Goal: Information Seeking & Learning: Find specific fact

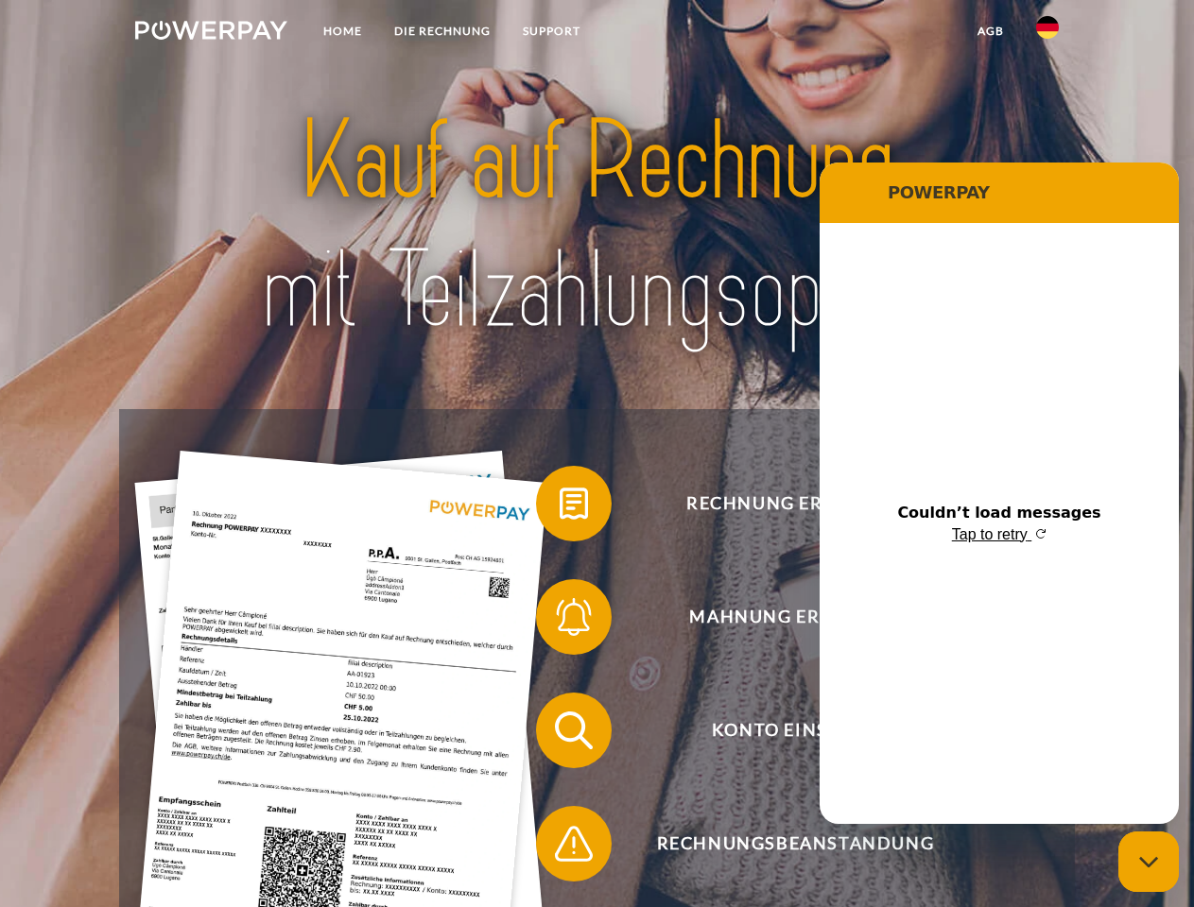
click at [211, 33] on img at bounding box center [211, 30] width 152 height 19
click at [1047, 33] on img at bounding box center [1047, 27] width 23 height 23
click at [990, 31] on link "agb" at bounding box center [990, 31] width 59 height 34
click at [560, 508] on span at bounding box center [545, 504] width 95 height 95
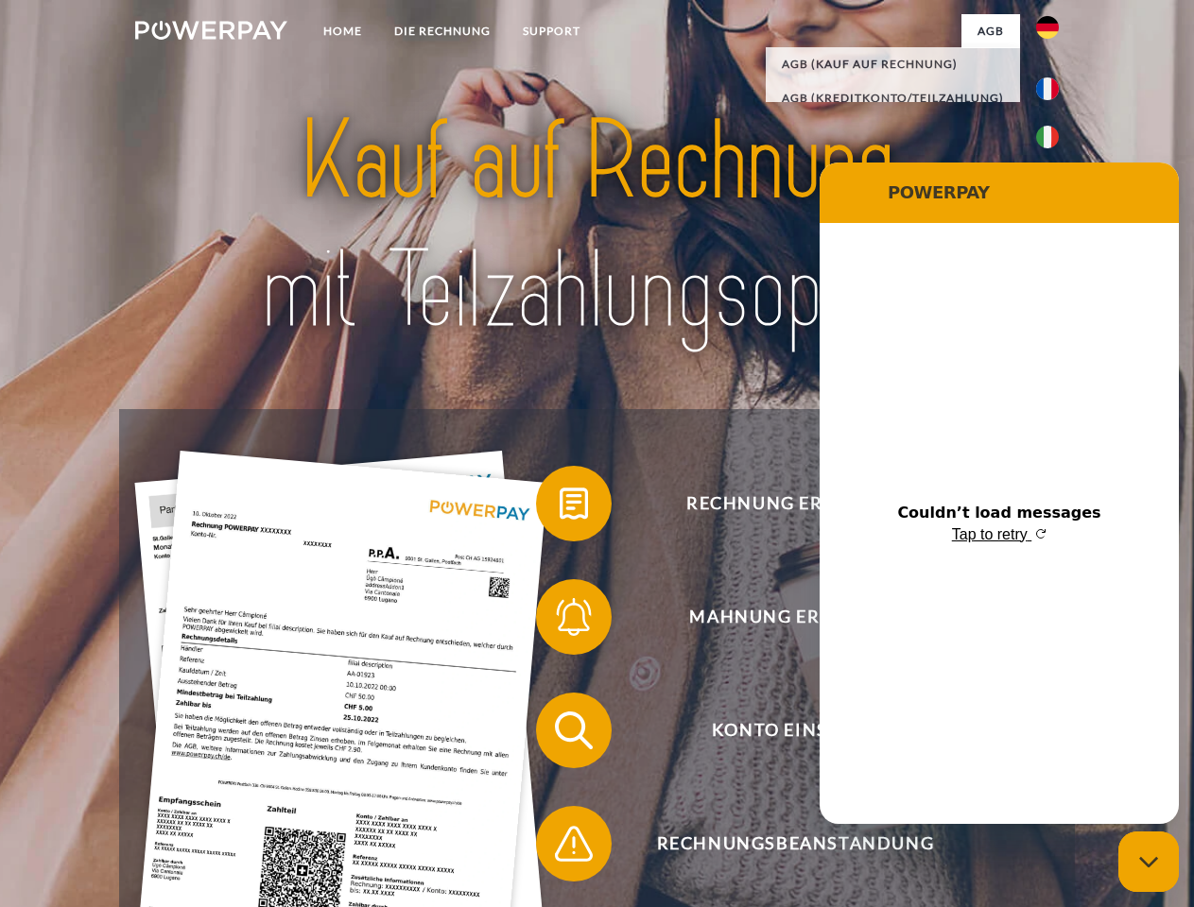
click at [560, 621] on span at bounding box center [545, 617] width 95 height 95
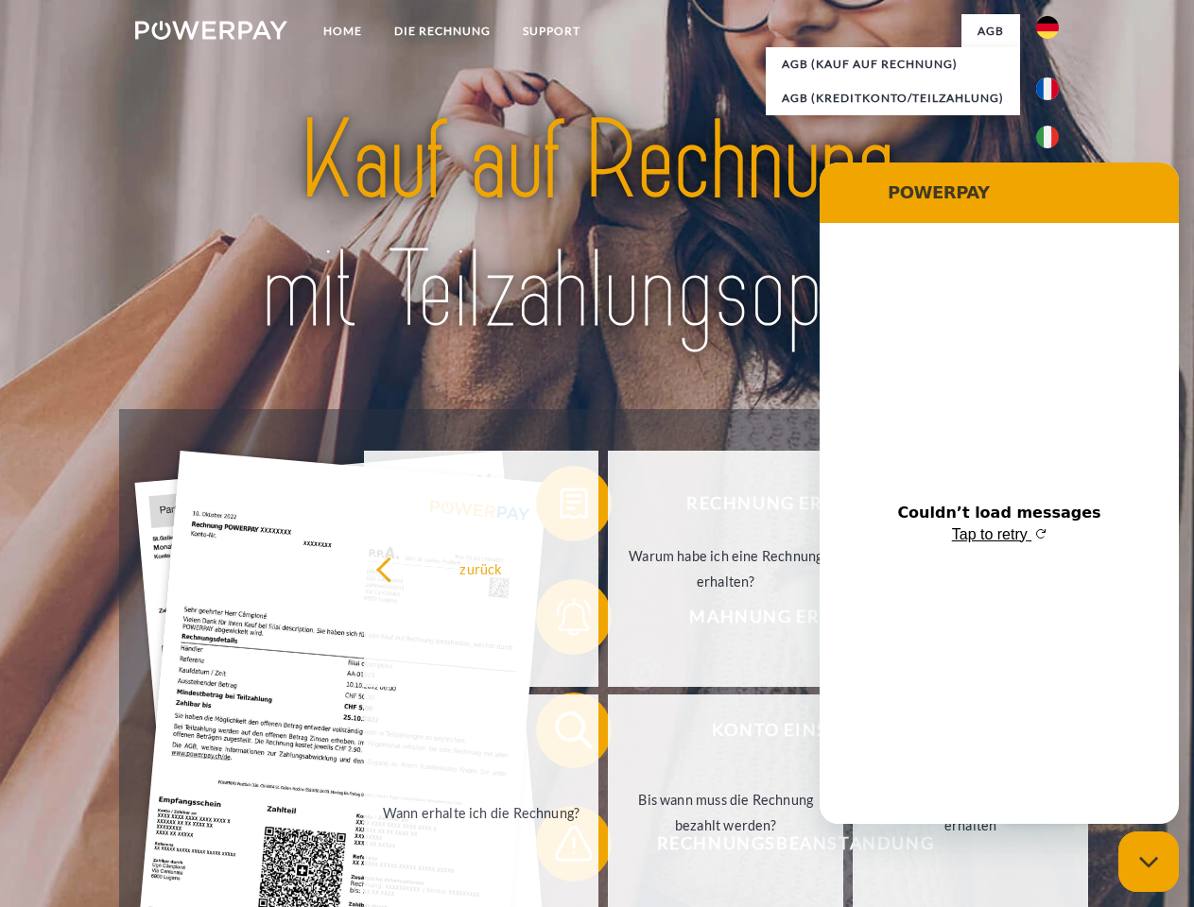
click at [608, 734] on link "Bis wann muss die Rechnung bezahlt werden?" at bounding box center [725, 813] width 235 height 236
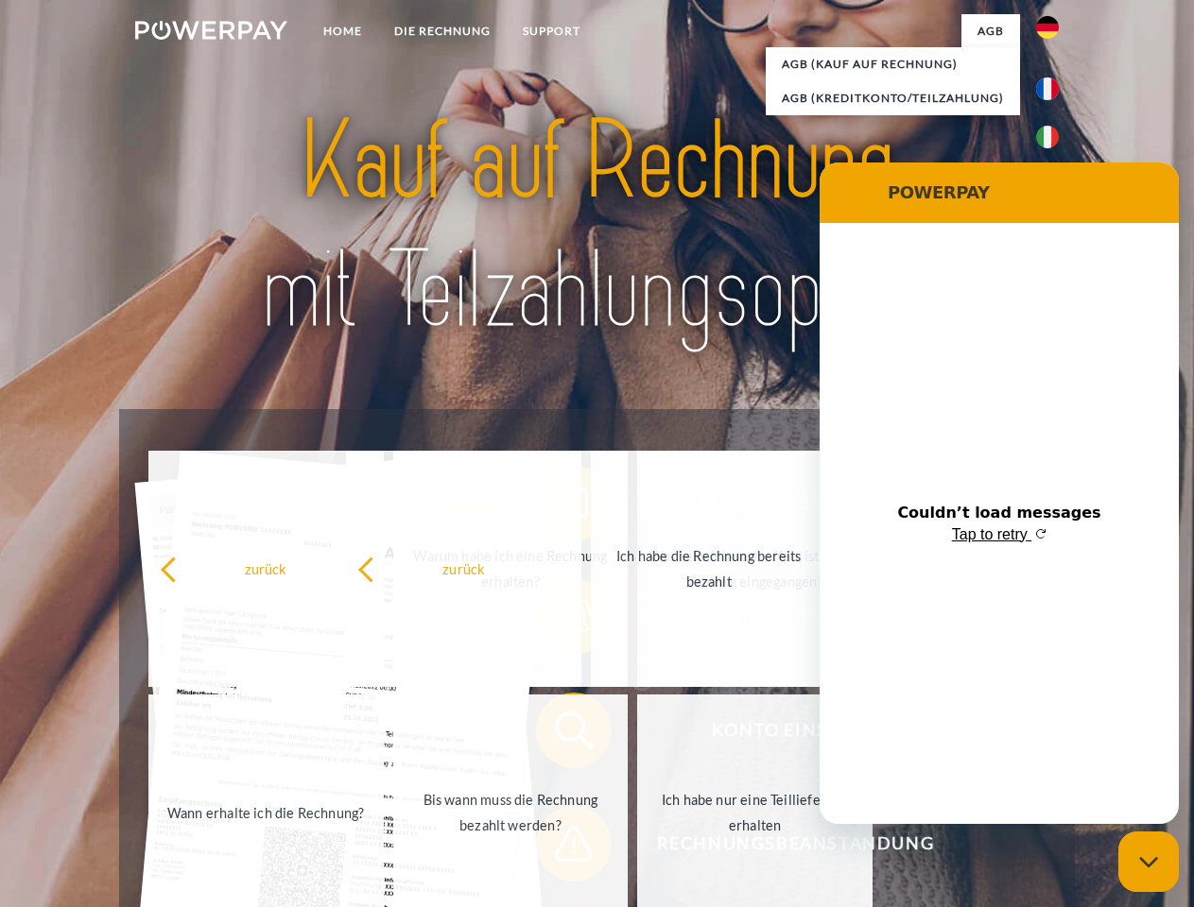
click at [560, 848] on span at bounding box center [545, 844] width 95 height 95
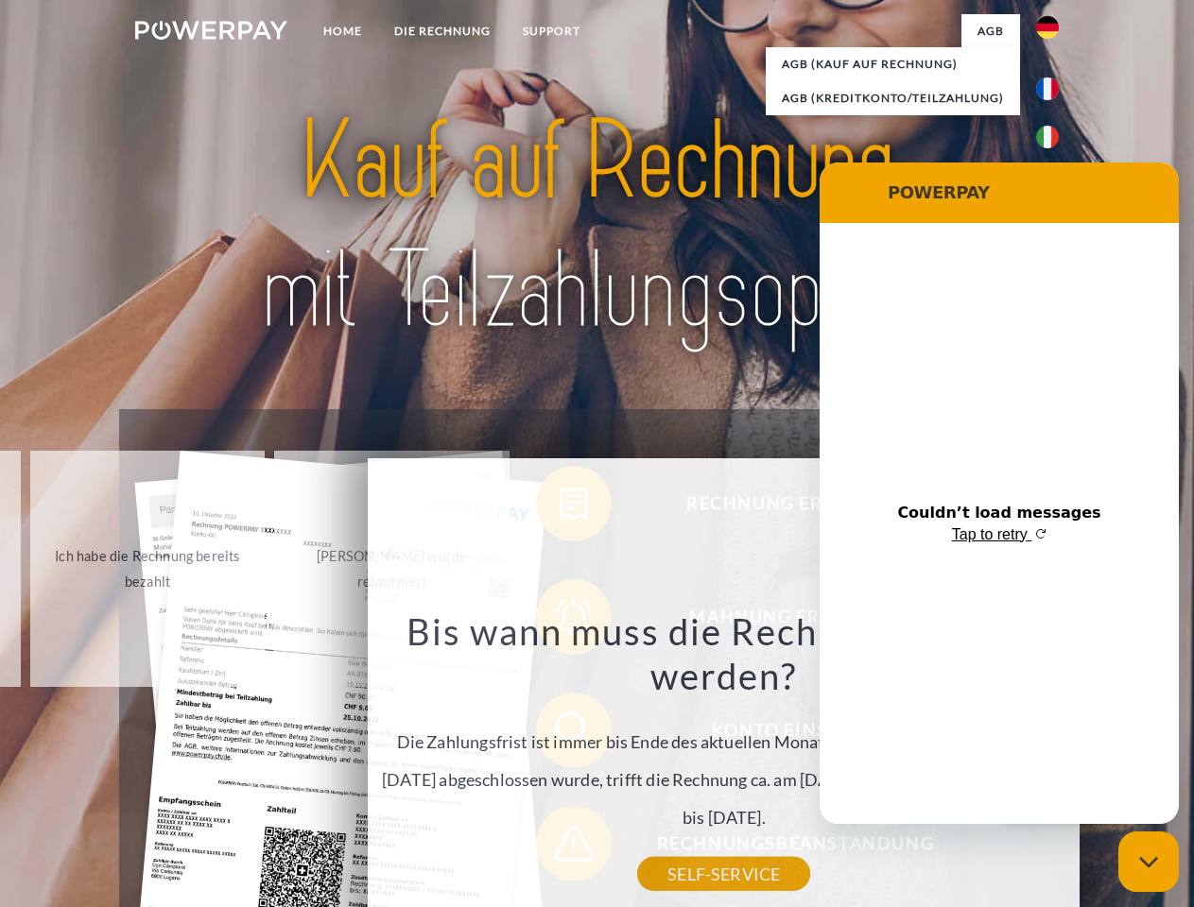
click at [1149, 862] on icon "Close messaging window" at bounding box center [1149, 862] width 20 height 12
